Goal: Task Accomplishment & Management: Use online tool/utility

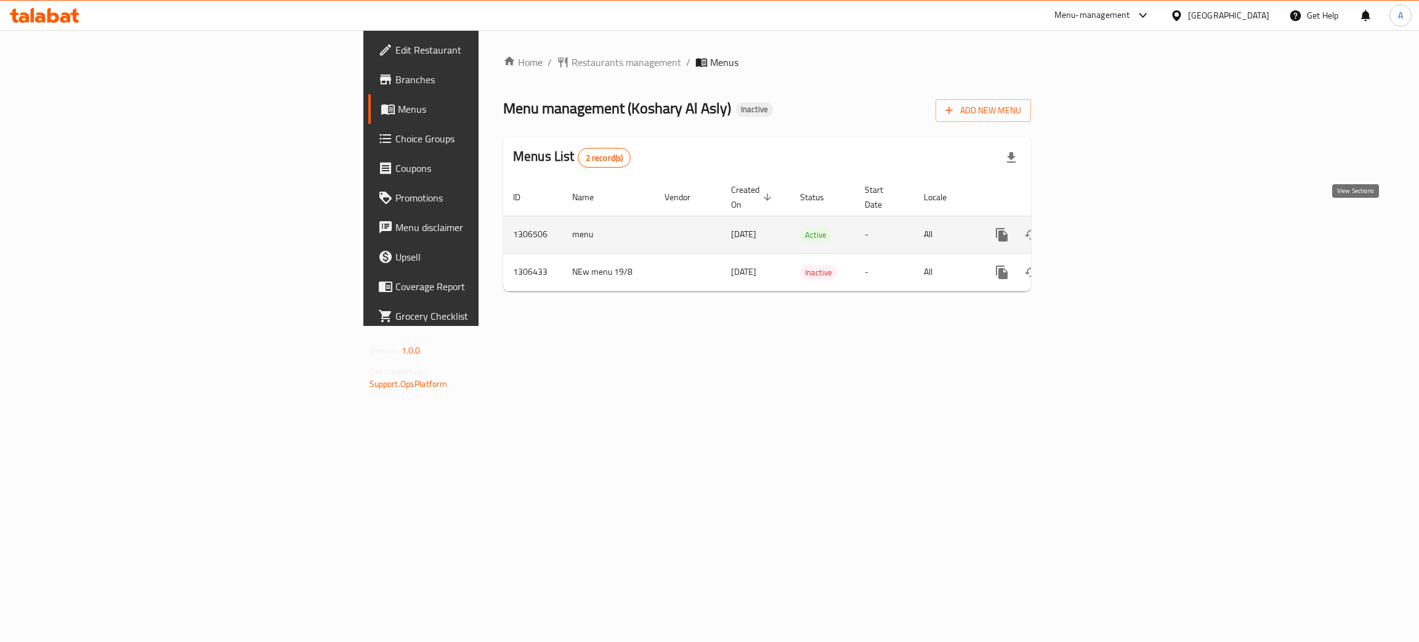
click at [1098, 227] on icon "enhanced table" at bounding box center [1090, 234] width 15 height 15
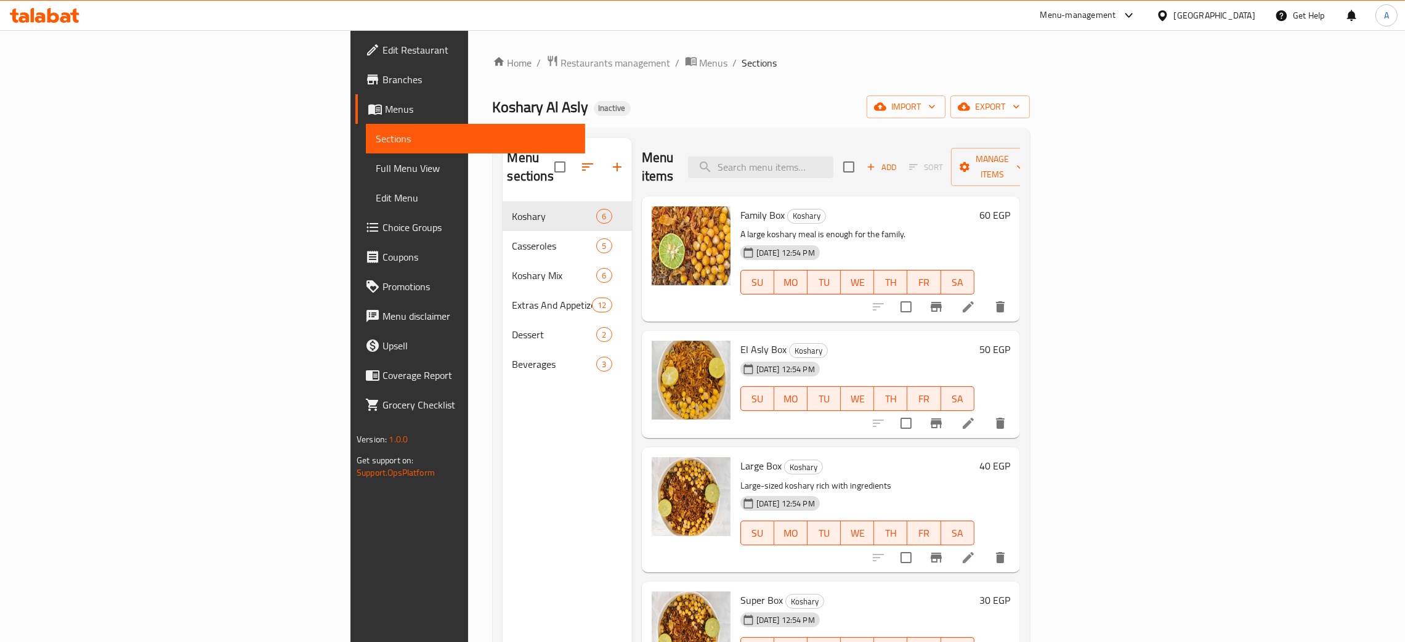
scroll to position [159, 0]
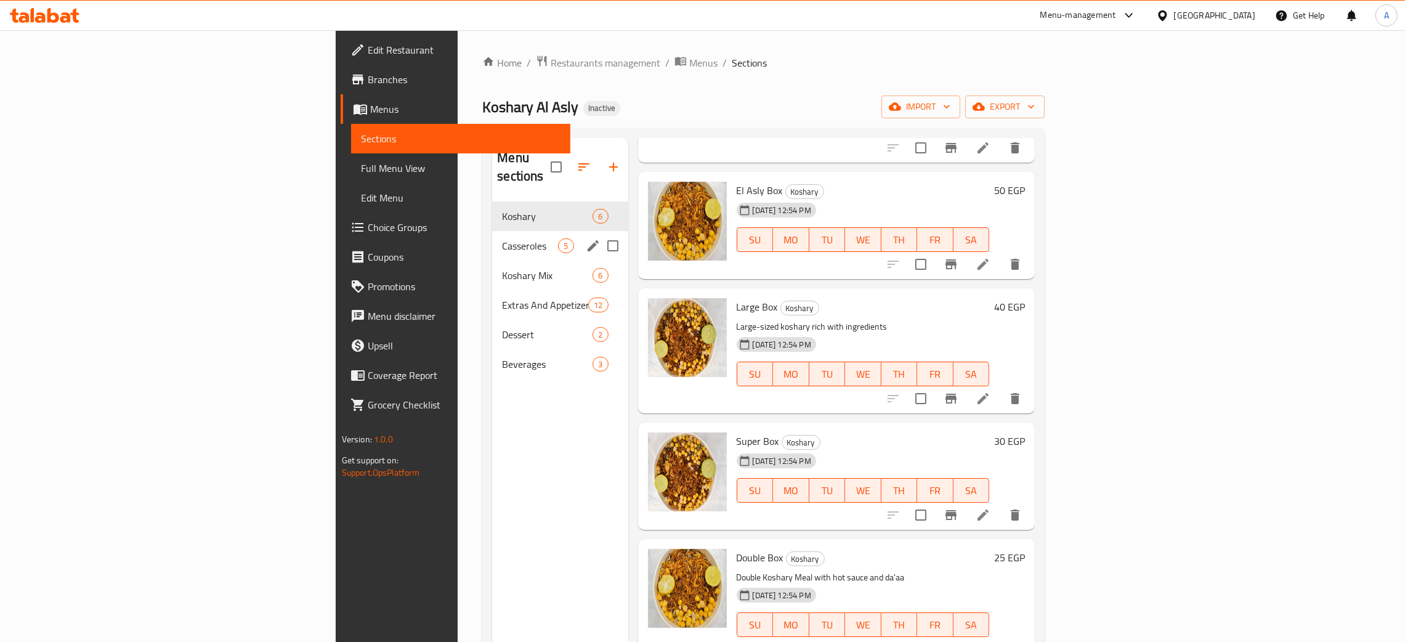
click at [502, 238] on span "Casseroles" at bounding box center [530, 245] width 56 height 15
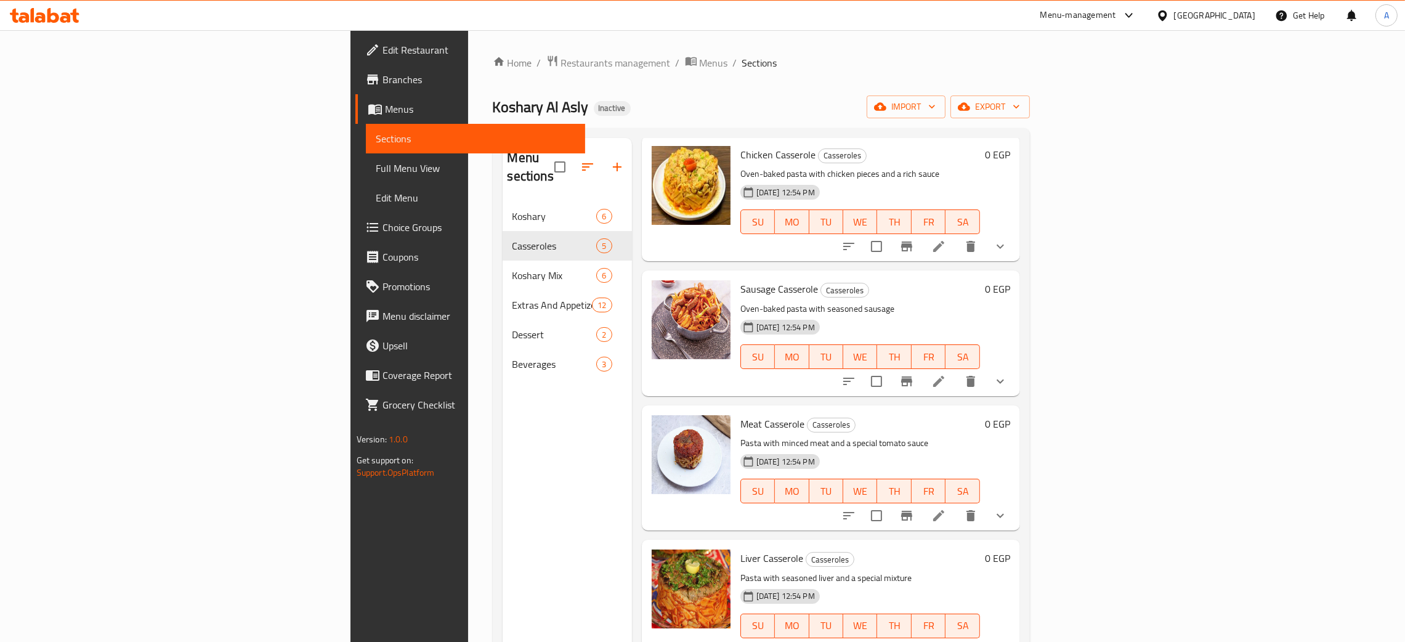
scroll to position [174, 0]
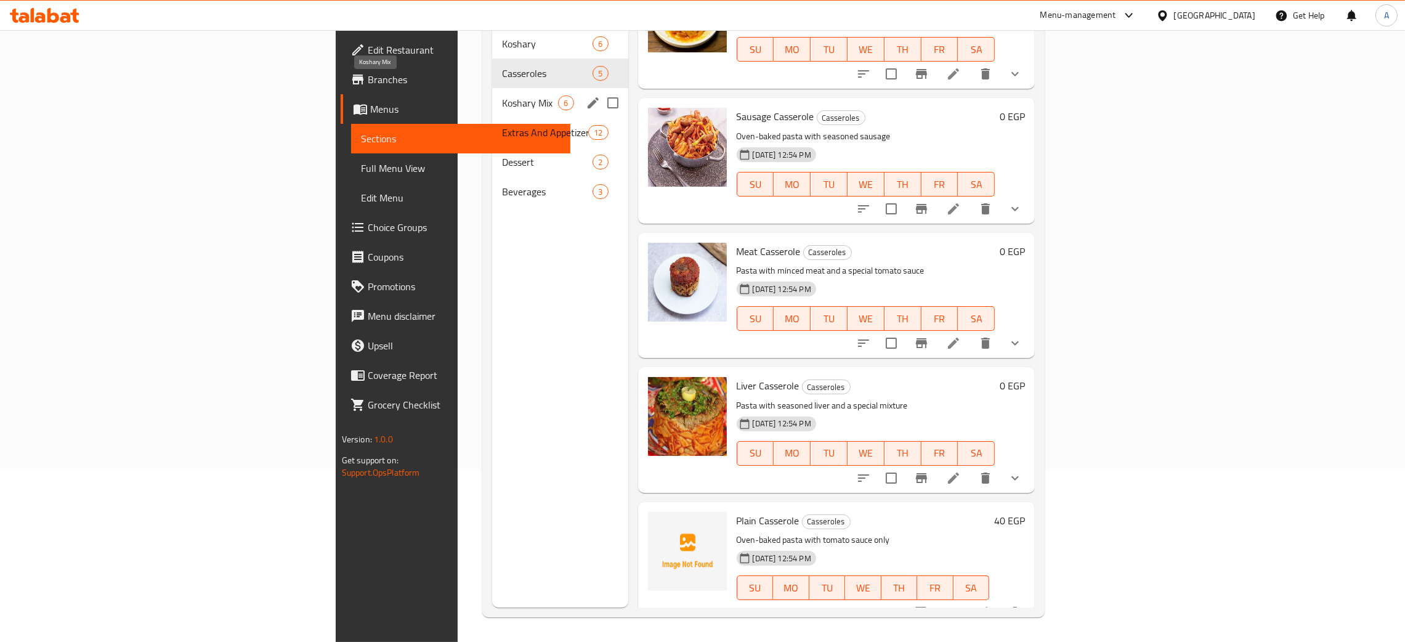
click at [502, 95] on span "Koshary Mix" at bounding box center [530, 102] width 56 height 15
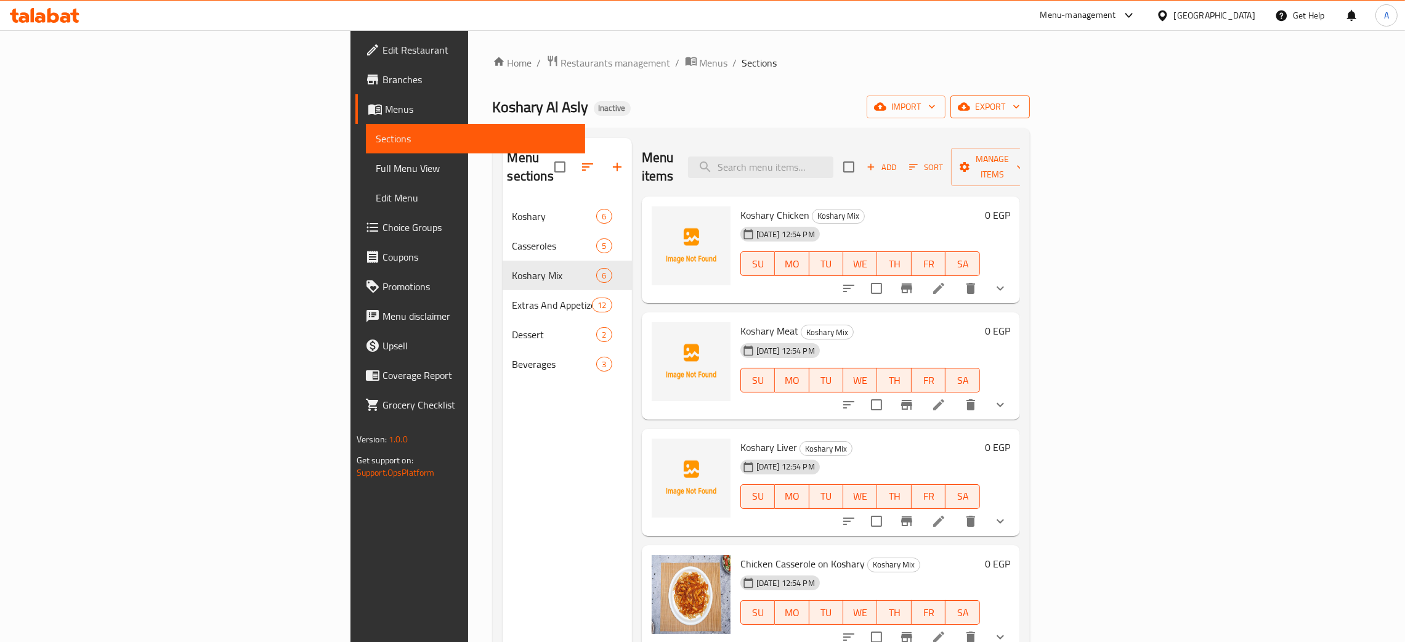
click at [1022, 107] on icon "button" at bounding box center [1016, 106] width 12 height 12
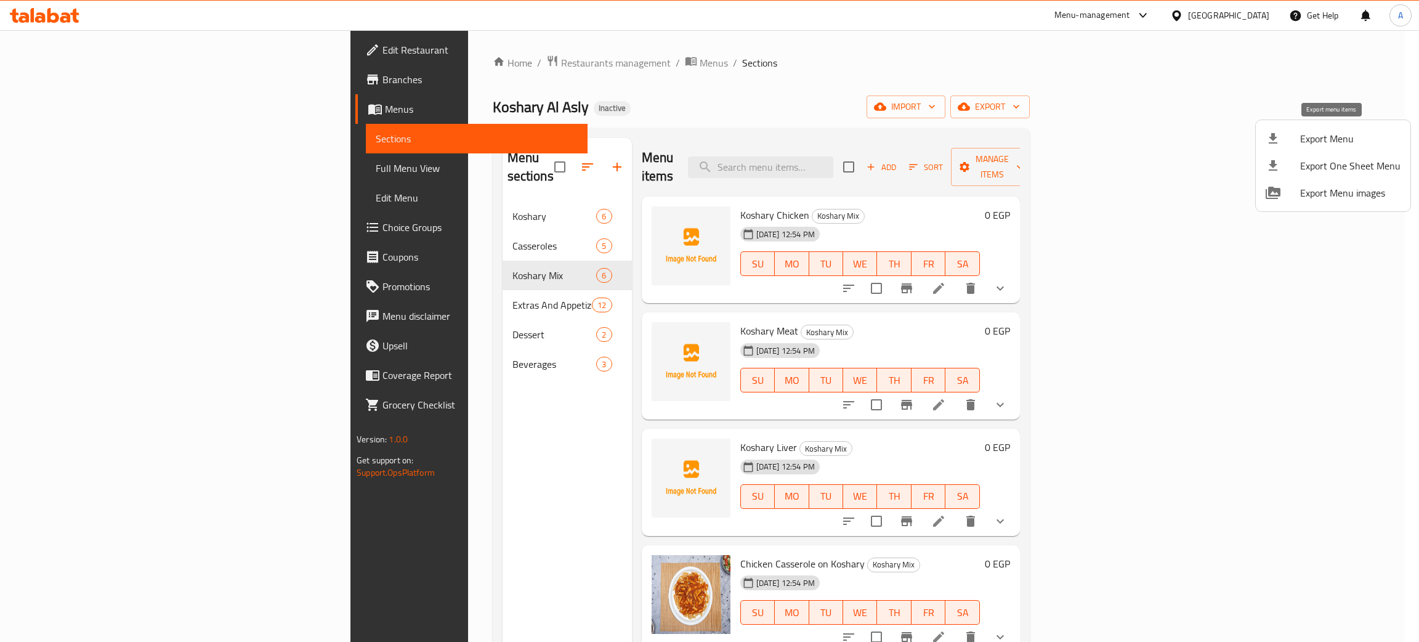
click at [1317, 134] on span "Export Menu" at bounding box center [1350, 138] width 100 height 15
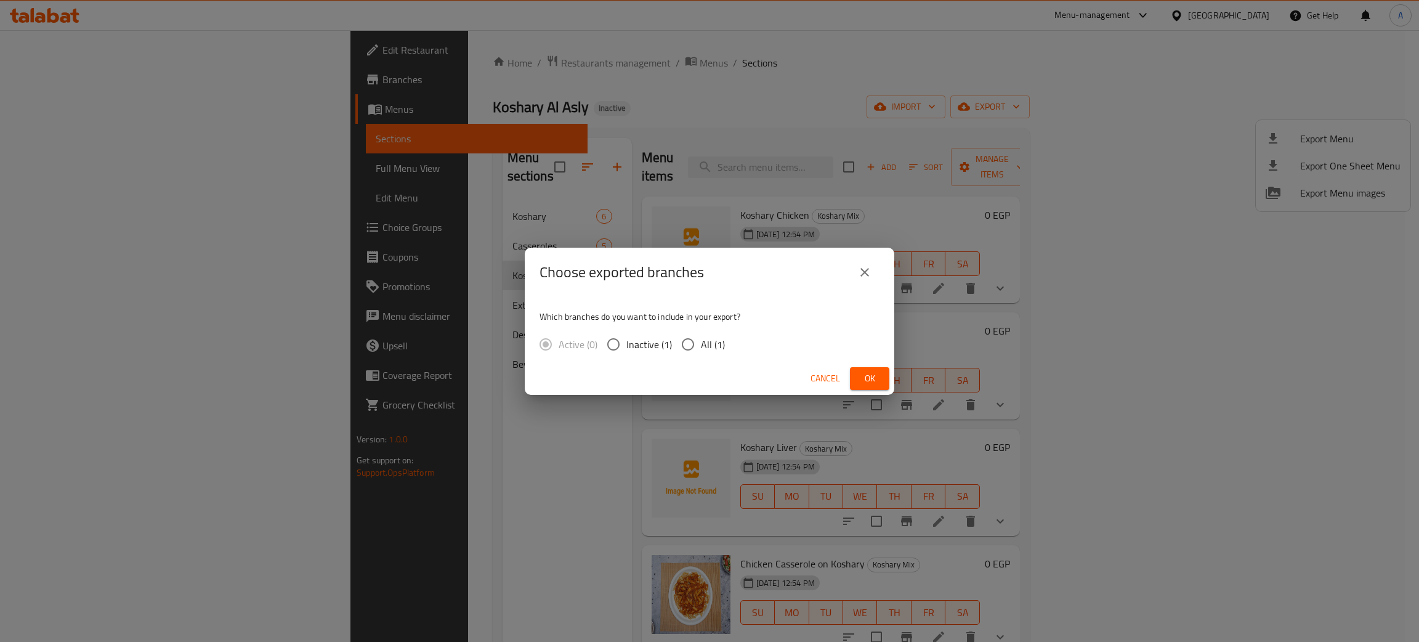
click at [866, 375] on span "Ok" at bounding box center [870, 378] width 20 height 15
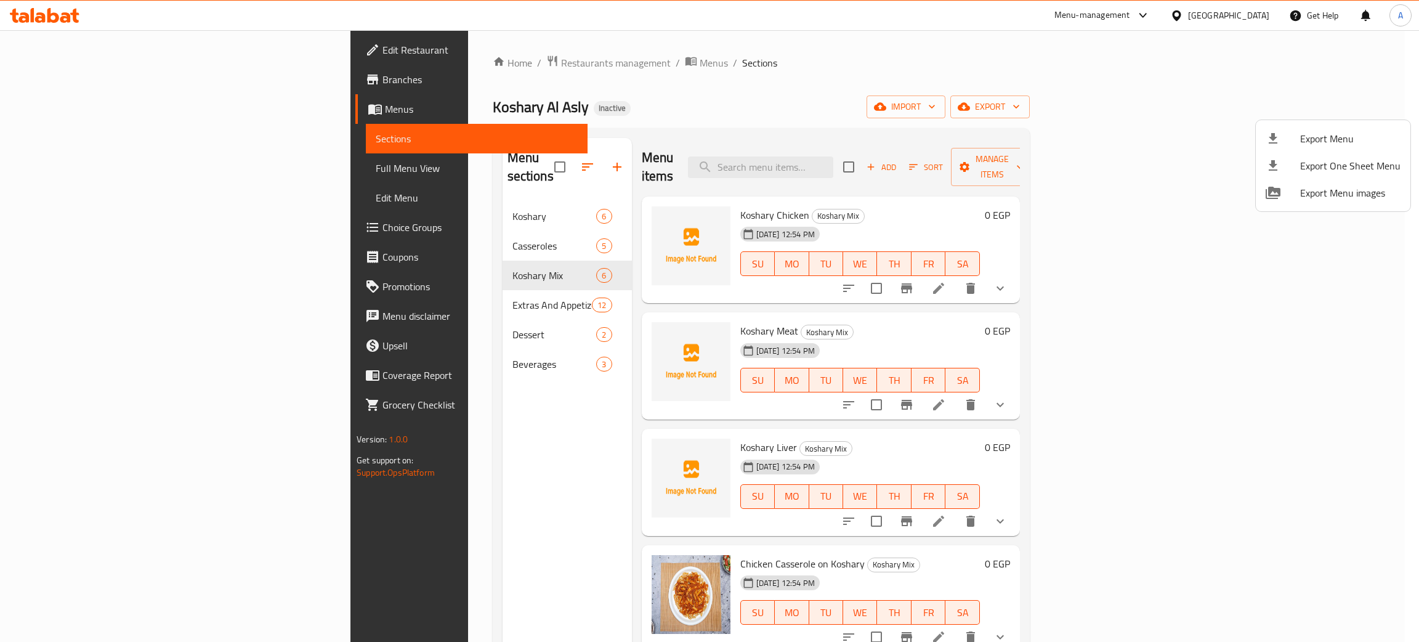
click at [1248, 16] on div at bounding box center [709, 321] width 1419 height 642
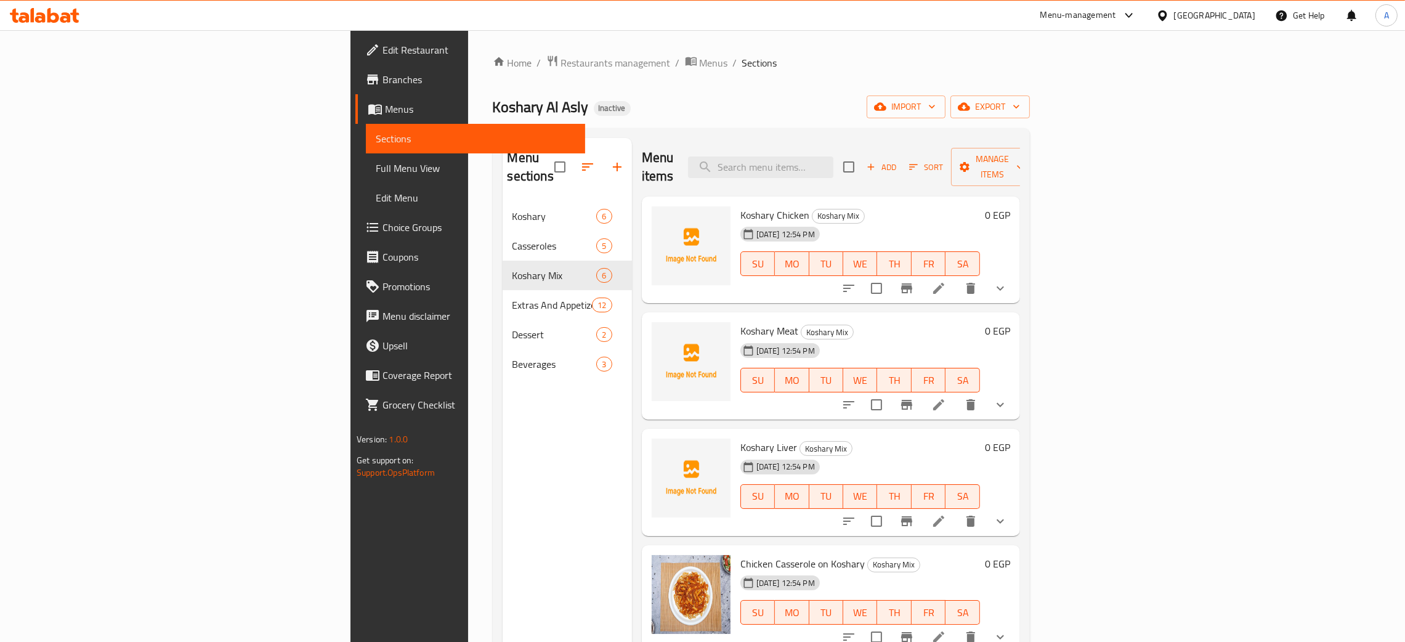
click at [1248, 16] on div "Egypt" at bounding box center [1214, 16] width 81 height 14
click at [1087, 321] on div "[GEOGRAPHIC_DATA]" at bounding box center [1121, 324] width 81 height 14
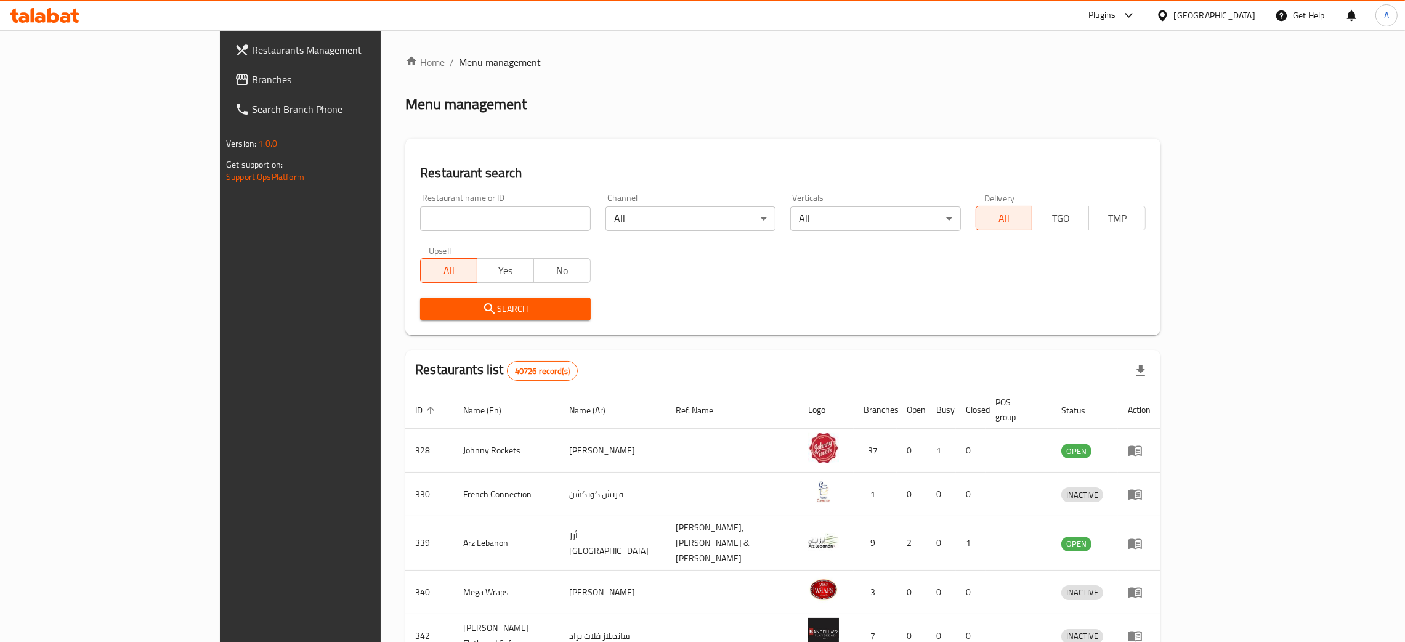
click at [422, 219] on input "search" at bounding box center [505, 218] width 170 height 25
paste input "Bosnian Cevapi House"
type input "Bosnian Cevapi House"
click button "Search" at bounding box center [505, 308] width 170 height 23
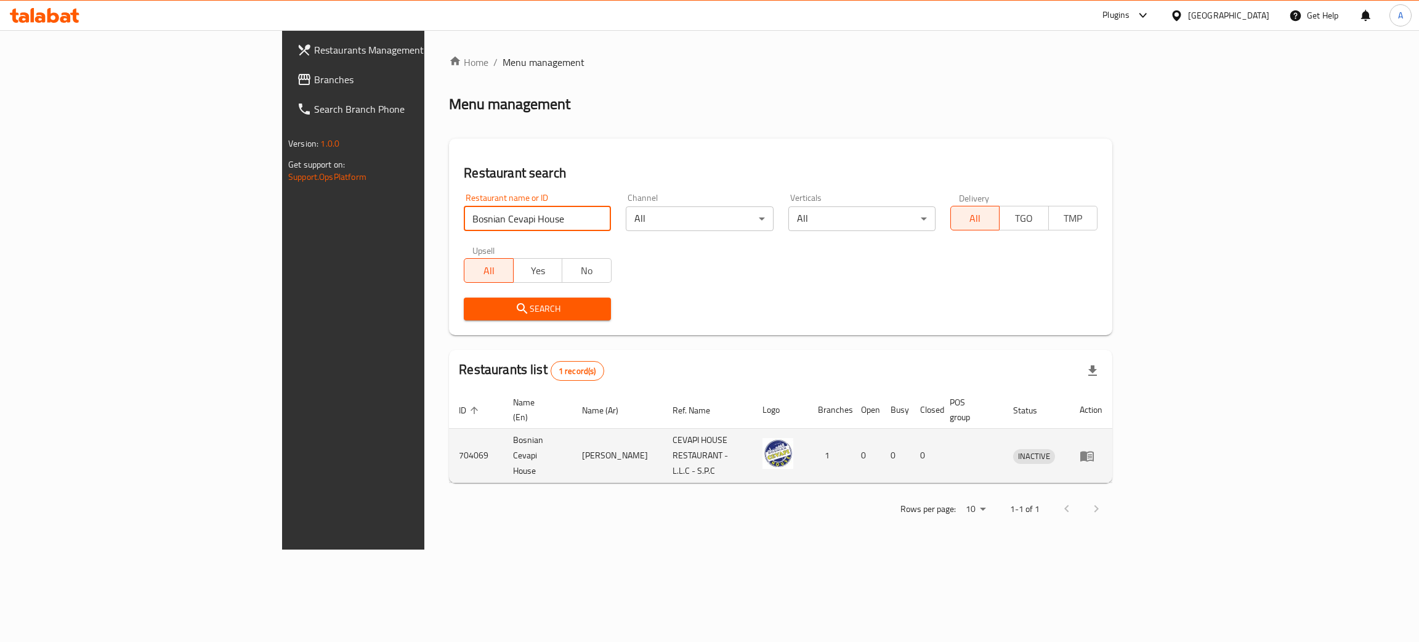
click at [1094, 451] on icon "enhanced table" at bounding box center [1087, 456] width 14 height 10
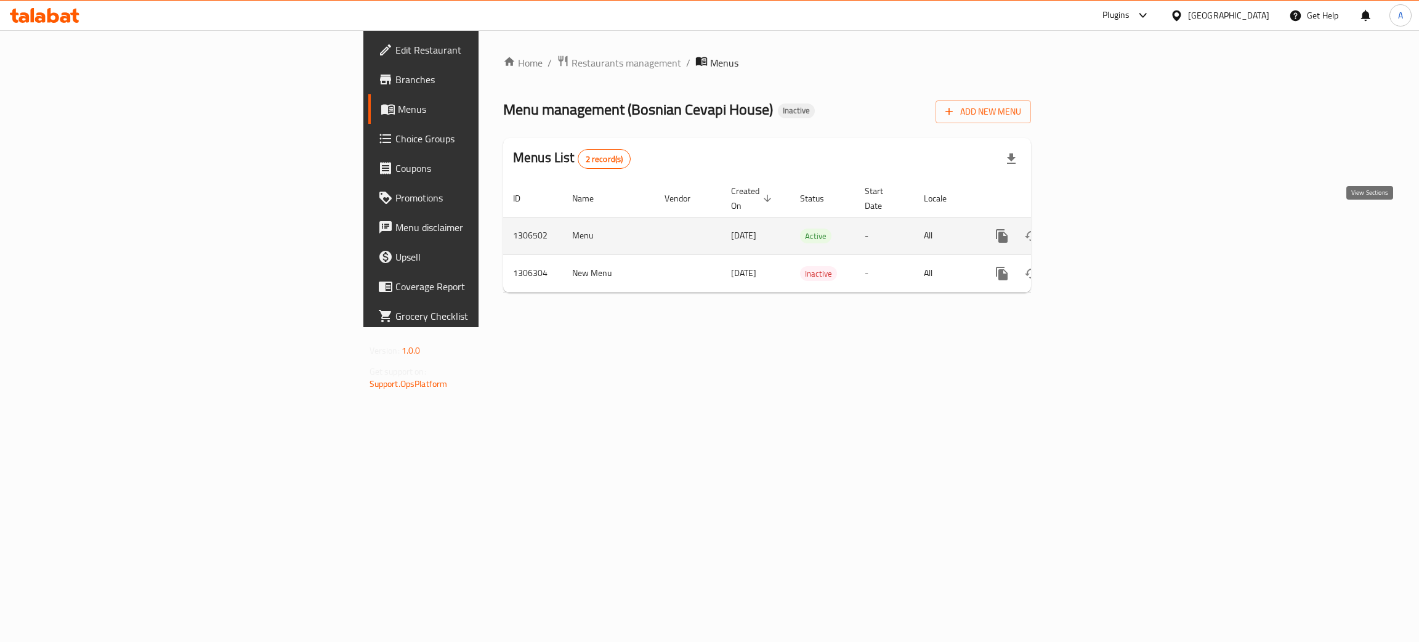
click at [1098, 228] on icon "enhanced table" at bounding box center [1090, 235] width 15 height 15
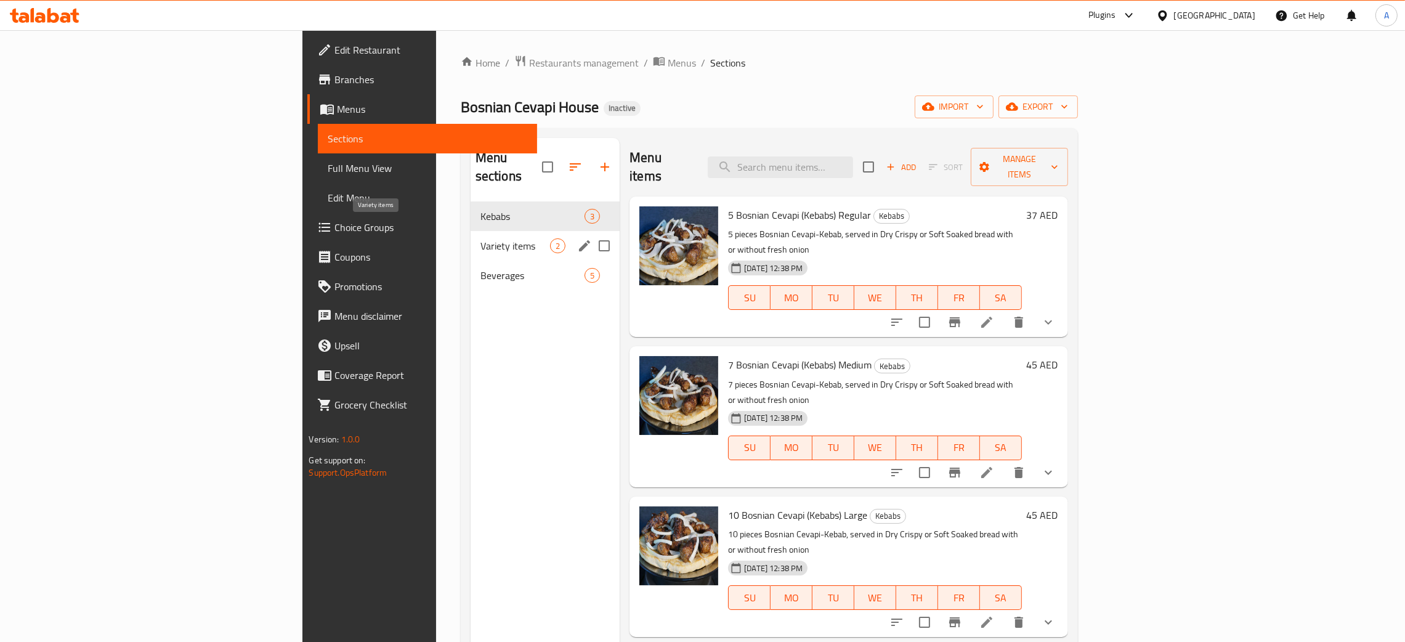
click at [480, 238] on span "Variety items" at bounding box center [515, 245] width 70 height 15
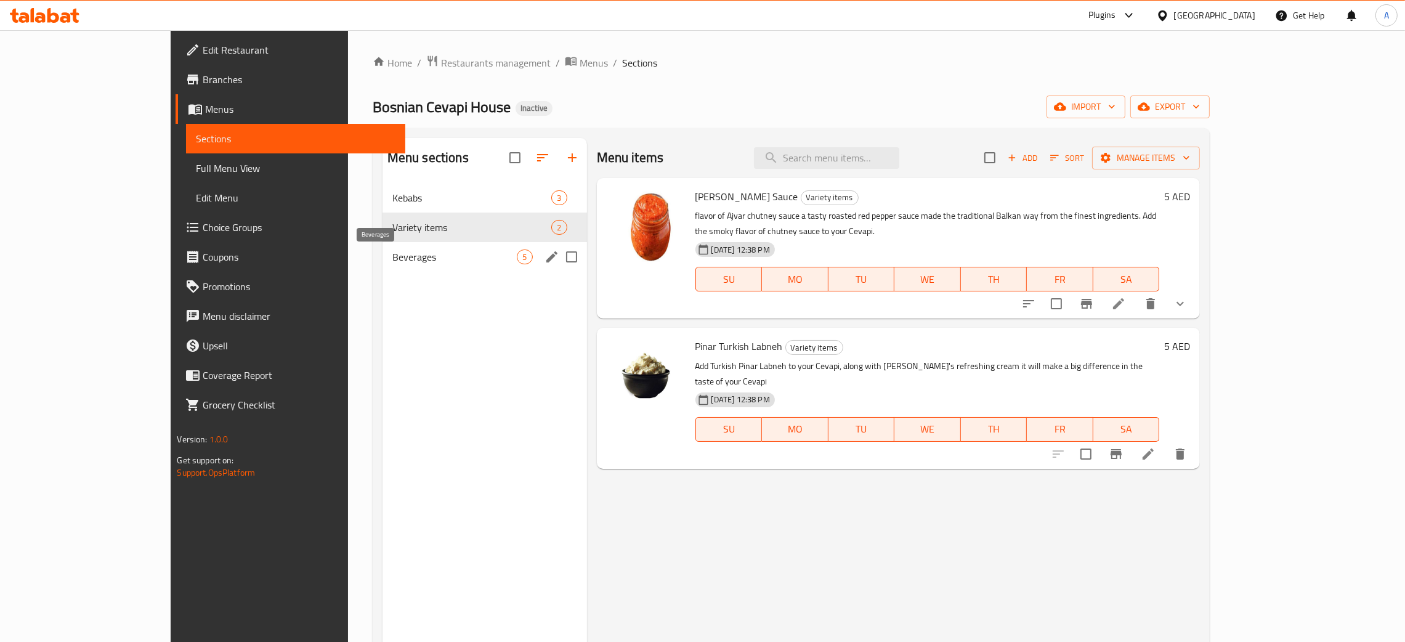
click at [424, 254] on span "Beverages" at bounding box center [454, 256] width 125 height 15
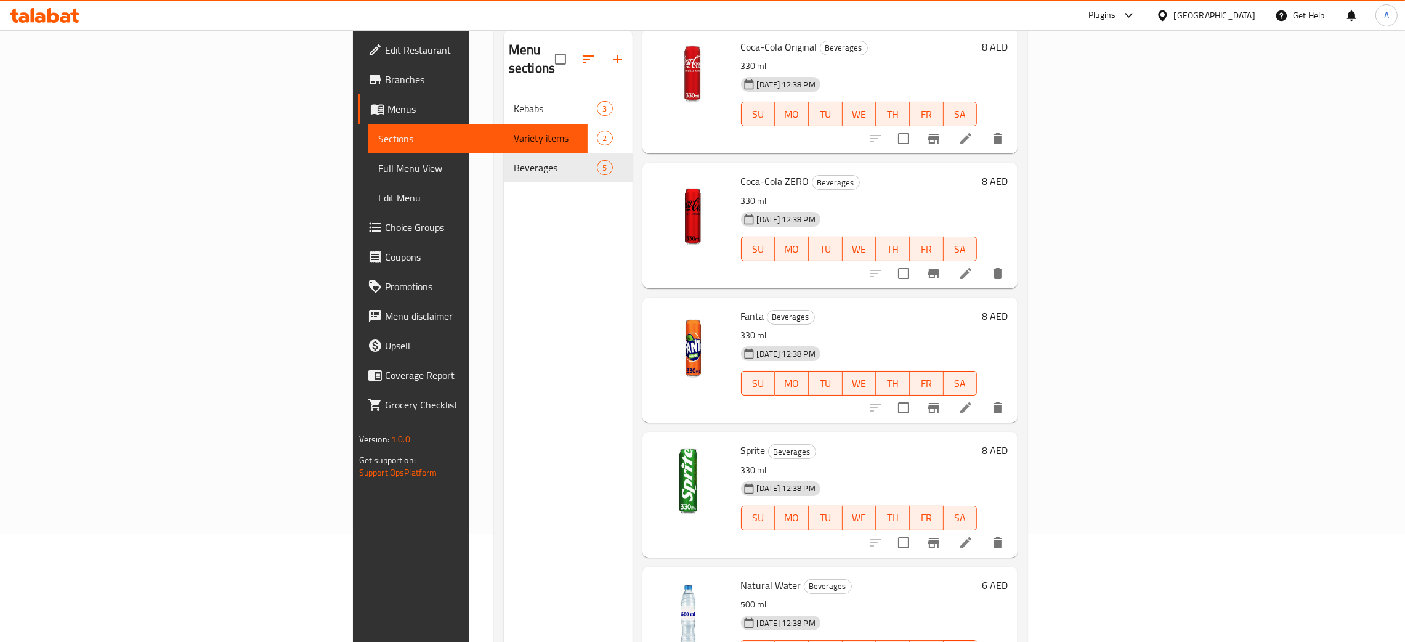
scroll to position [92, 0]
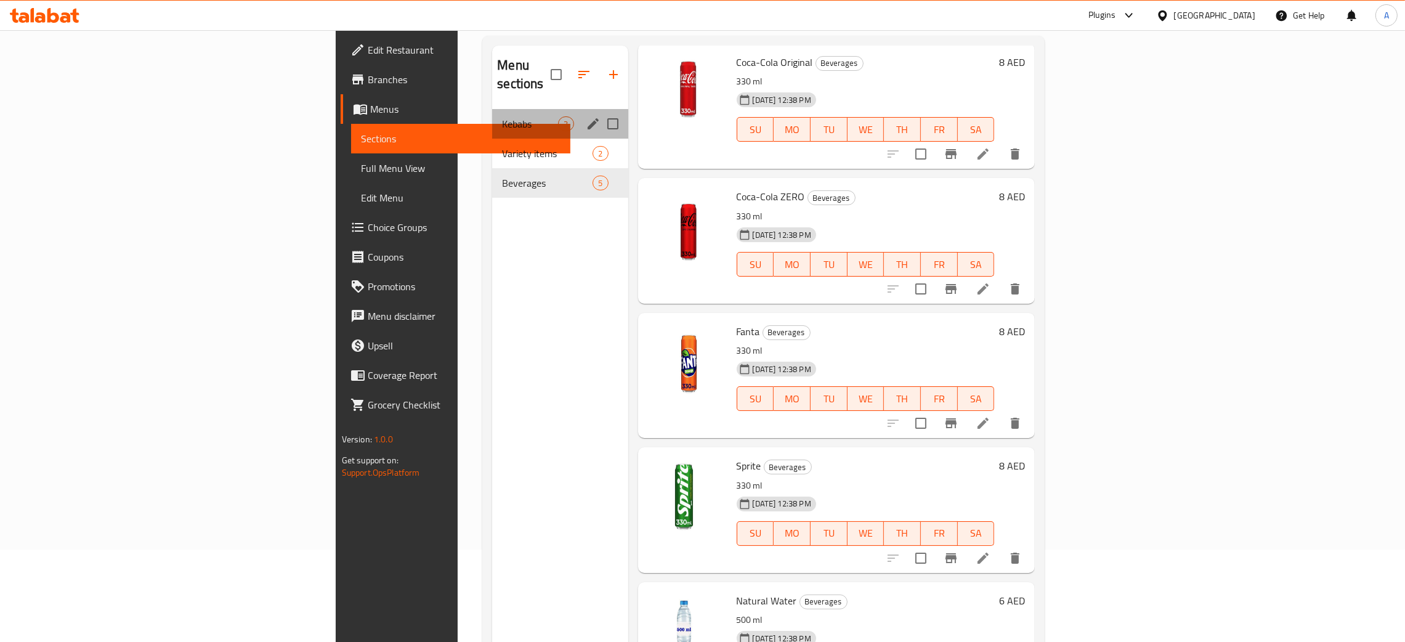
click at [502, 116] on span "Kebabs" at bounding box center [530, 123] width 56 height 15
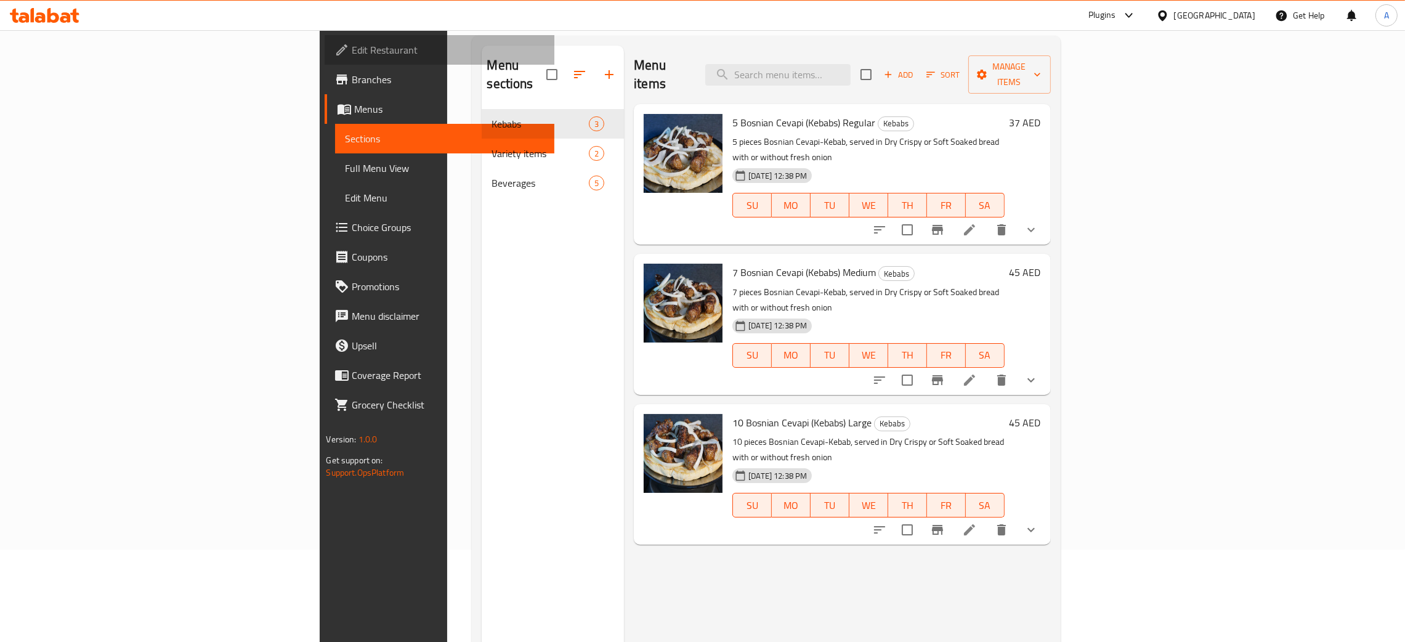
click at [352, 47] on span "Edit Restaurant" at bounding box center [448, 49] width 193 height 15
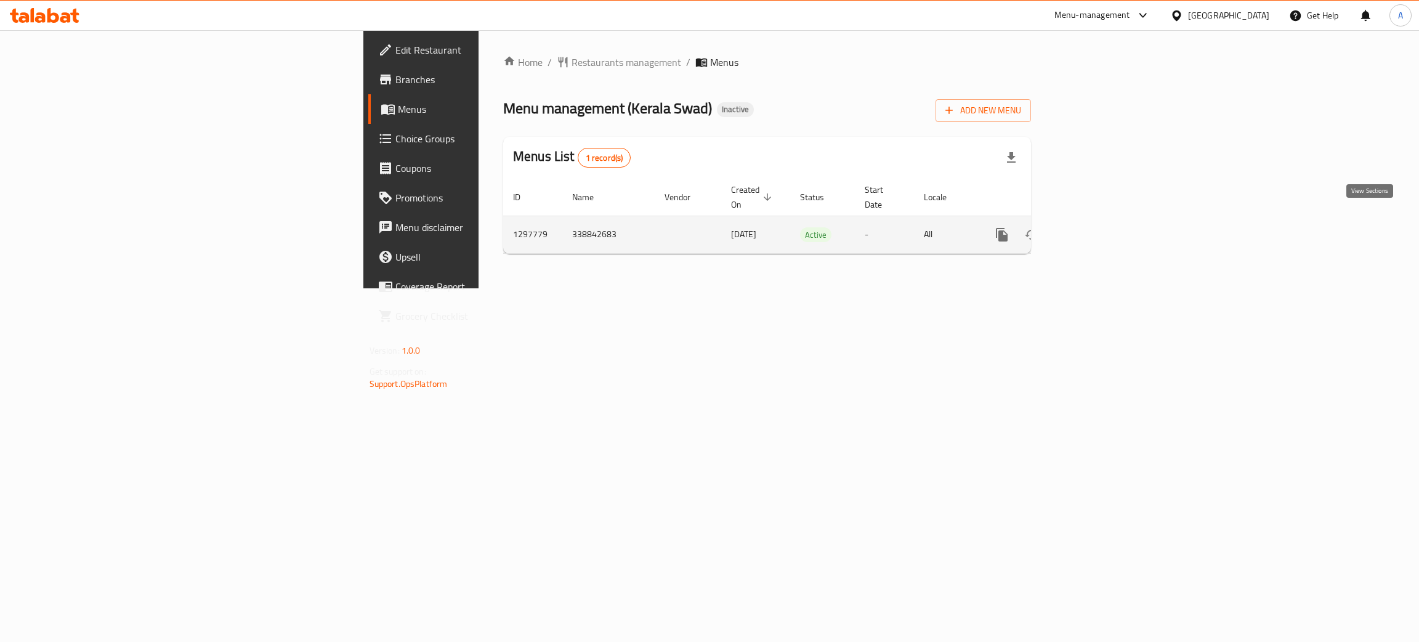
click at [1098, 227] on icon "enhanced table" at bounding box center [1090, 234] width 15 height 15
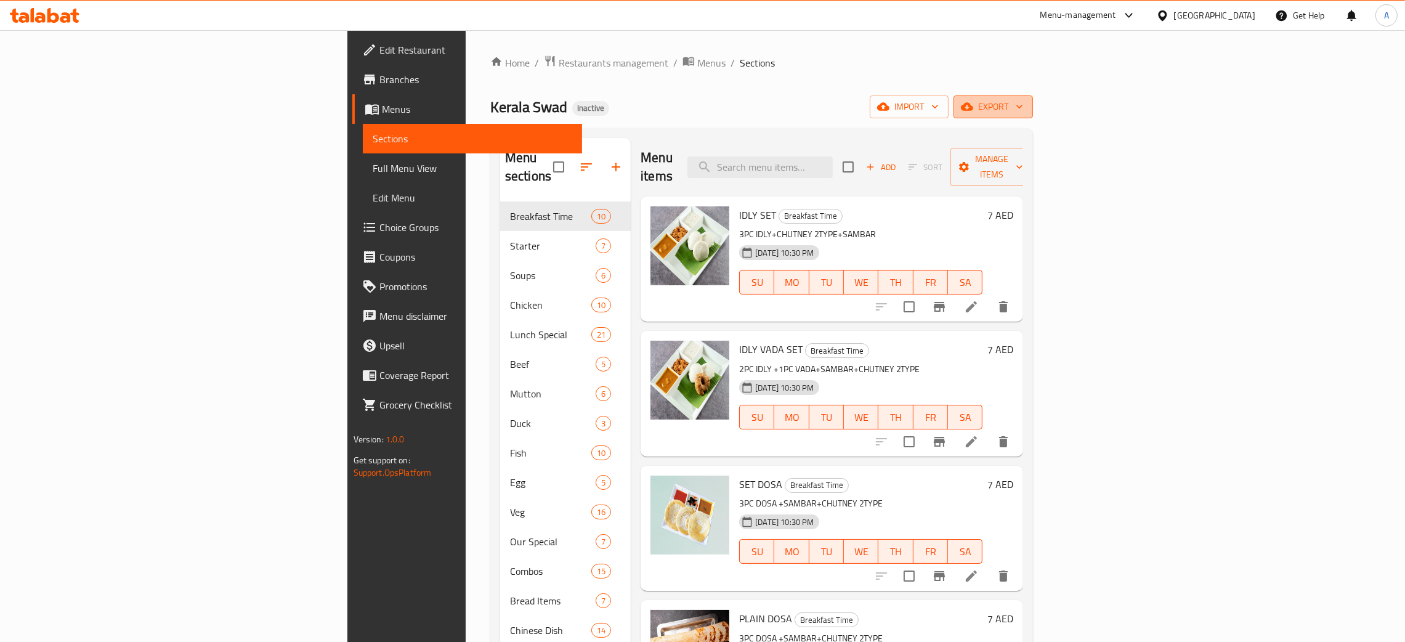
click at [1033, 100] on button "export" at bounding box center [992, 106] width 79 height 23
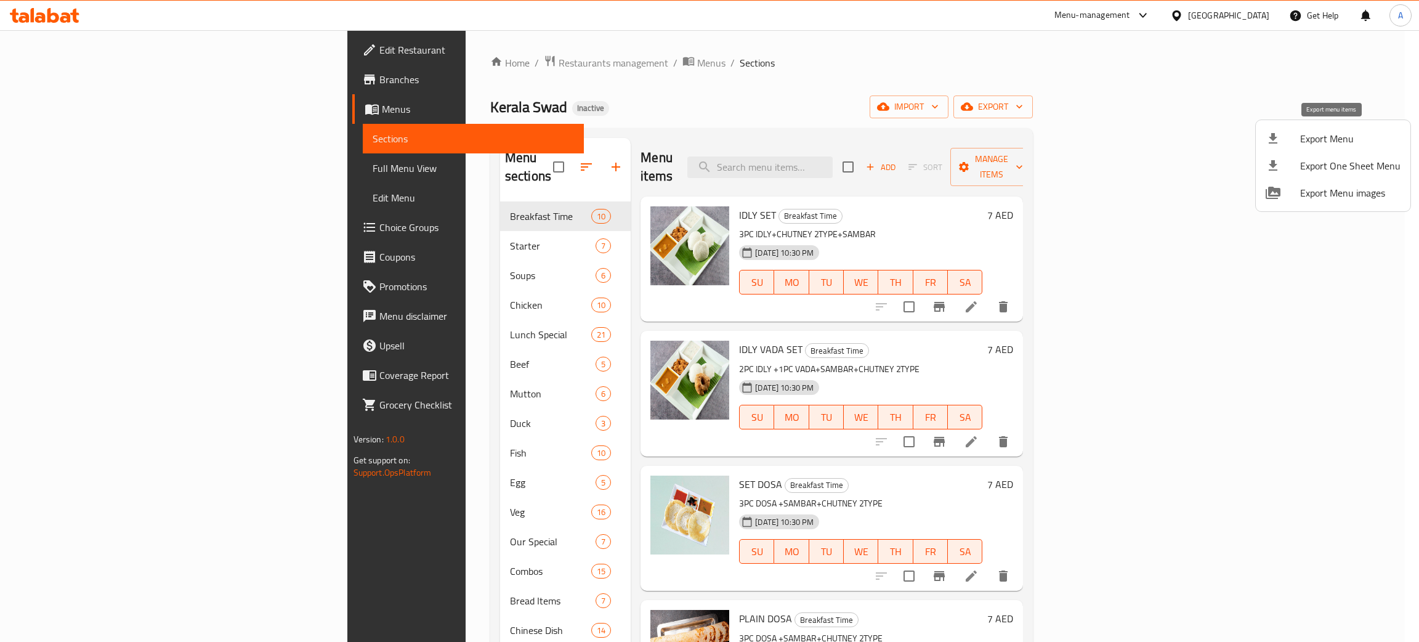
click at [1328, 136] on span "Export Menu" at bounding box center [1350, 138] width 100 height 15
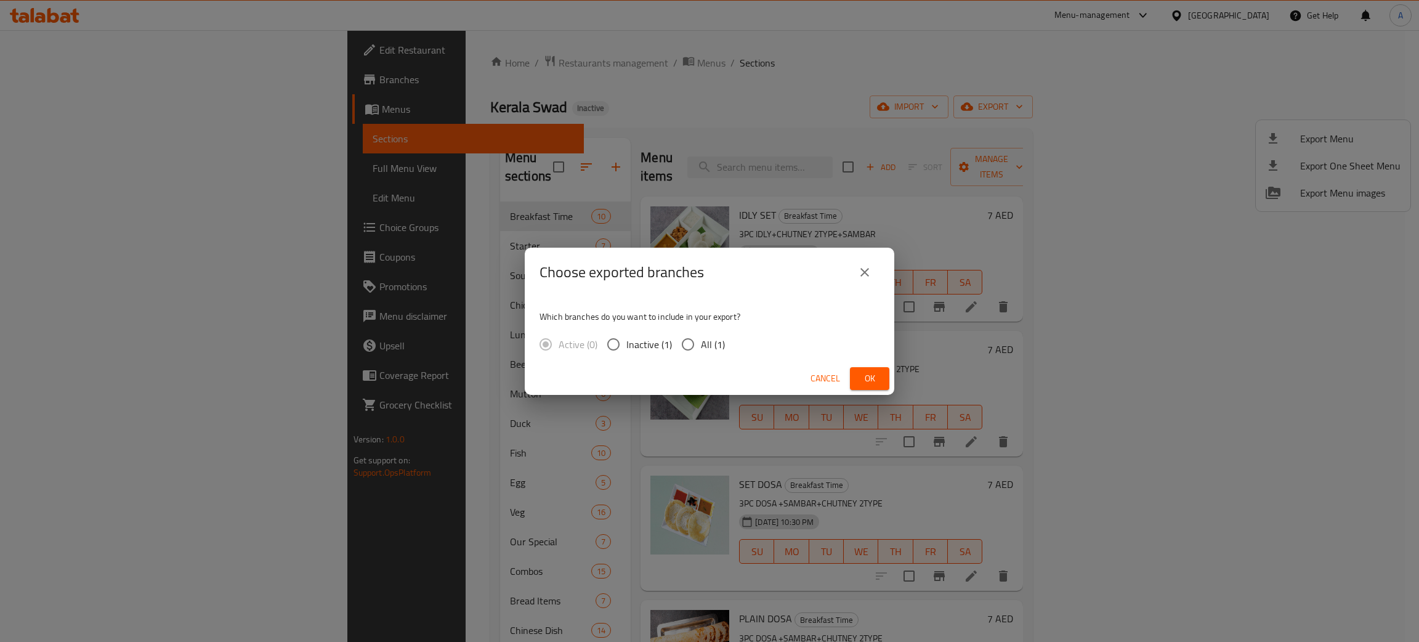
click at [685, 342] on input "All (1)" at bounding box center [688, 344] width 26 height 26
radio input "true"
click at [873, 373] on span "Ok" at bounding box center [870, 378] width 20 height 15
